Goal: Information Seeking & Learning: Find specific fact

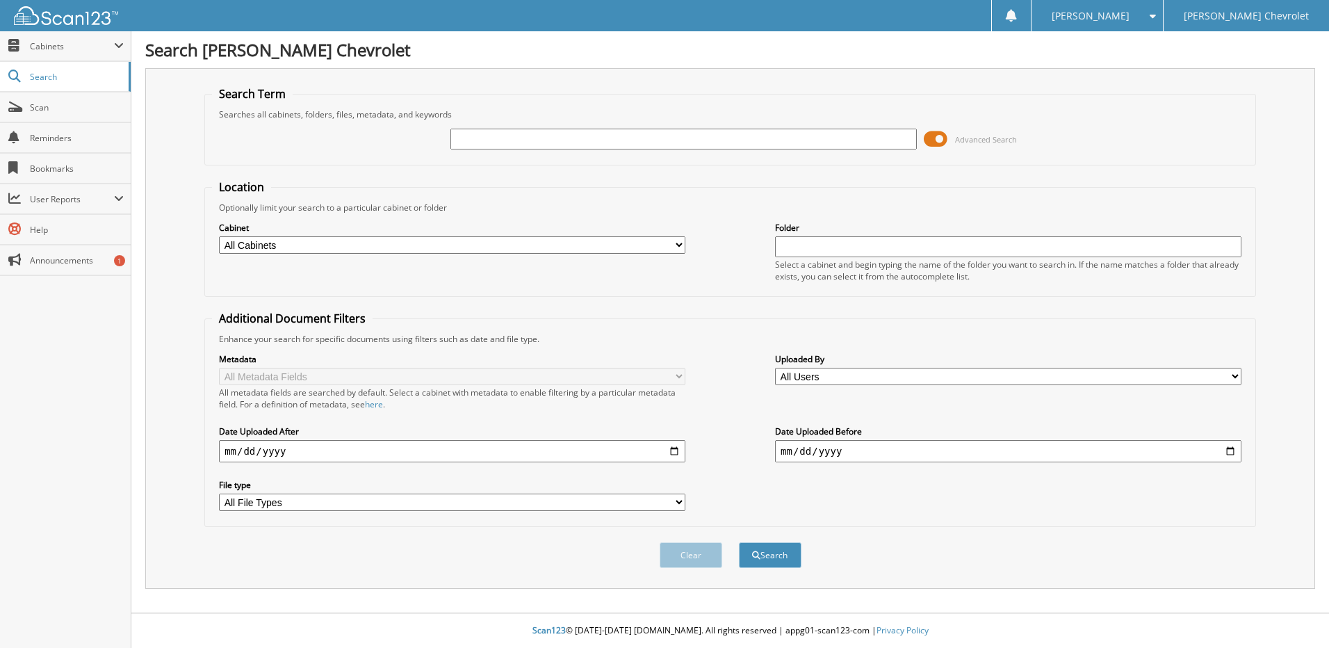
click at [701, 138] on input "text" at bounding box center [683, 139] width 466 height 21
type input "175225"
click at [739, 542] on button "Search" at bounding box center [770, 555] width 63 height 26
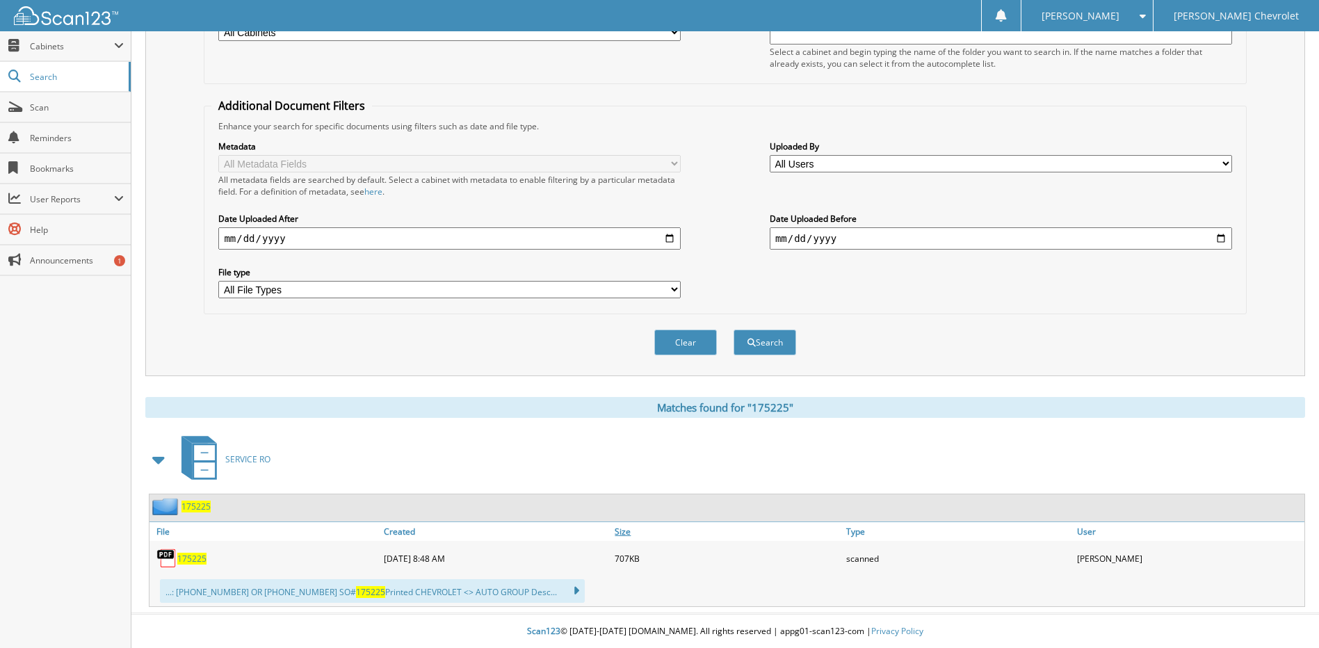
scroll to position [214, 0]
click at [188, 562] on span "175225" at bounding box center [191, 558] width 29 height 12
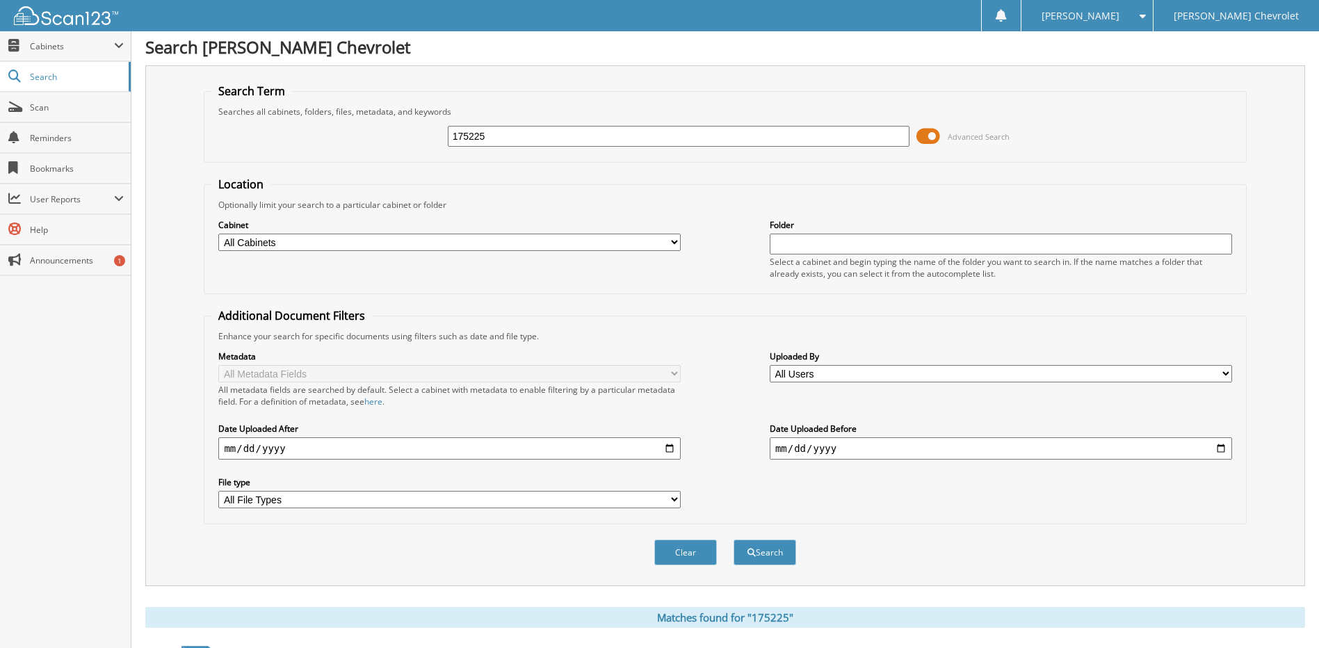
scroll to position [0, 0]
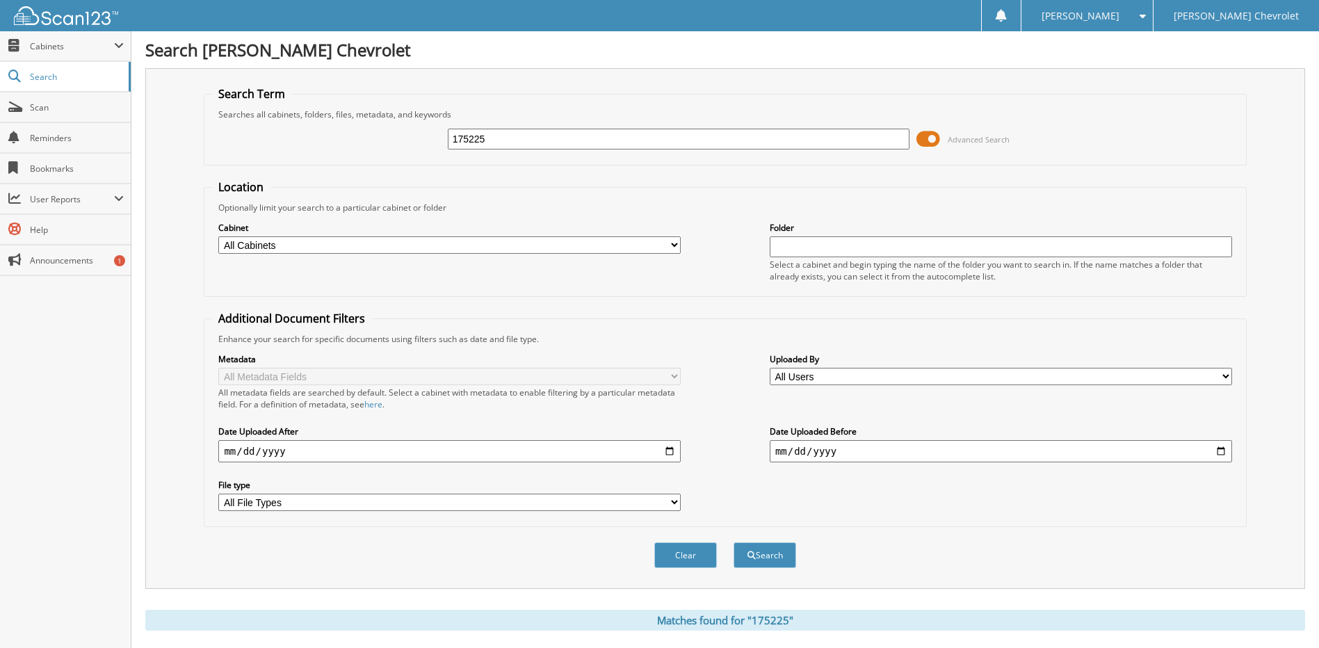
click at [662, 149] on div "175225" at bounding box center [679, 139] width 462 height 24
click at [665, 135] on input "175225" at bounding box center [679, 139] width 462 height 21
type input "173812"
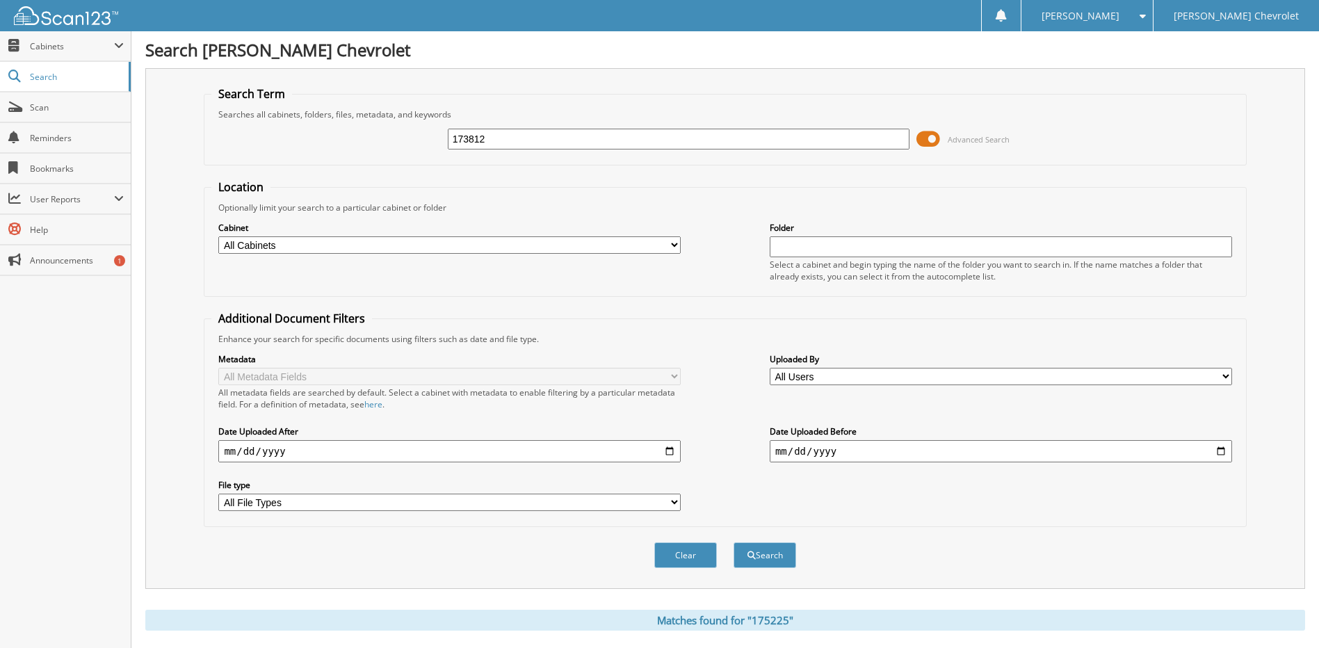
click at [733, 542] on button "Search" at bounding box center [764, 555] width 63 height 26
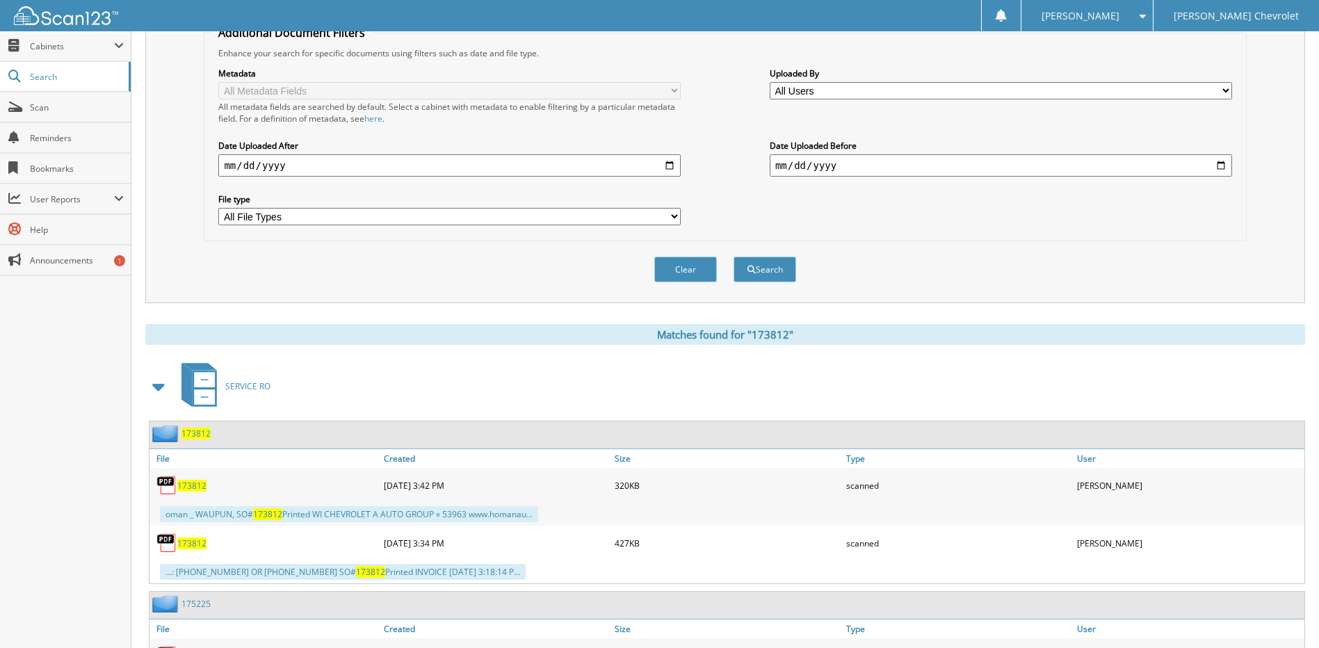
scroll to position [348, 0]
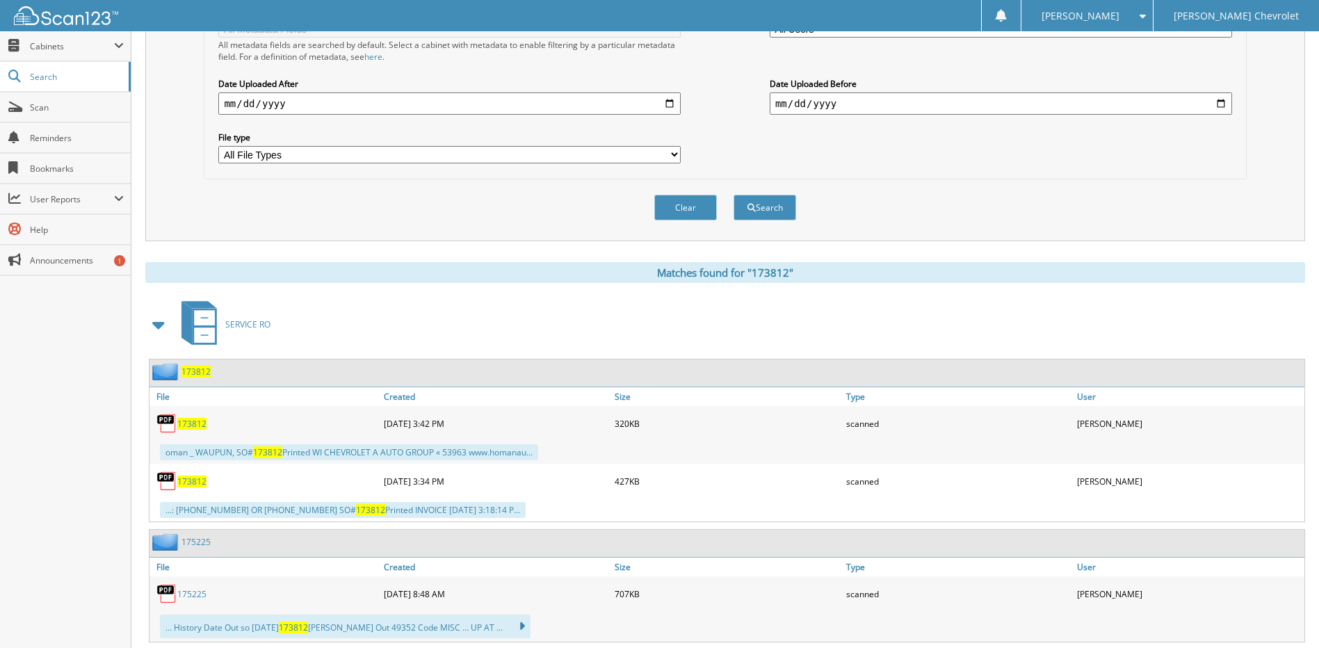
click at [197, 423] on span "173812" at bounding box center [191, 424] width 29 height 12
